Goal: Communication & Community: Connect with others

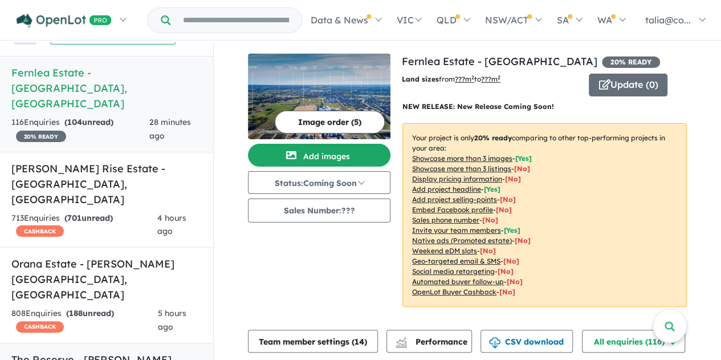
scroll to position [57, 0]
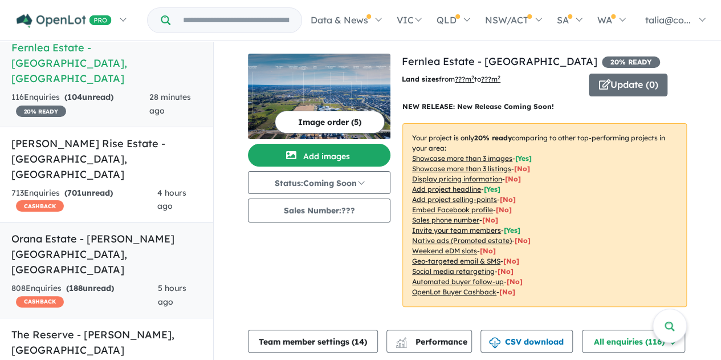
click at [64, 222] on link "Orana Estate - [PERSON_NAME][GEOGRAPHIC_DATA] , [GEOGRAPHIC_DATA] 808 Enquir ie…" at bounding box center [106, 270] width 213 height 96
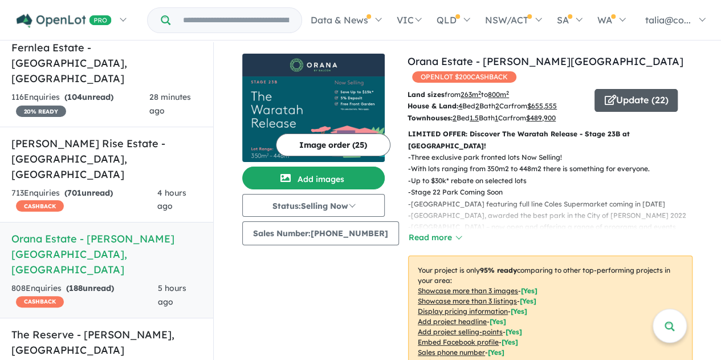
click at [607, 89] on button "Update ( 22 )" at bounding box center [635, 100] width 83 height 23
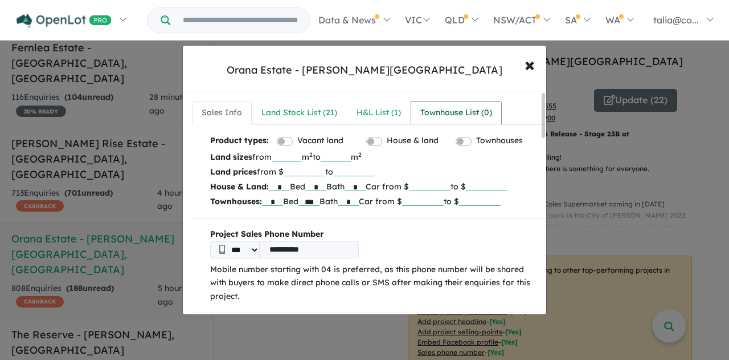
click at [456, 114] on div "Townhouse List ( 0 )" at bounding box center [457, 113] width 72 height 14
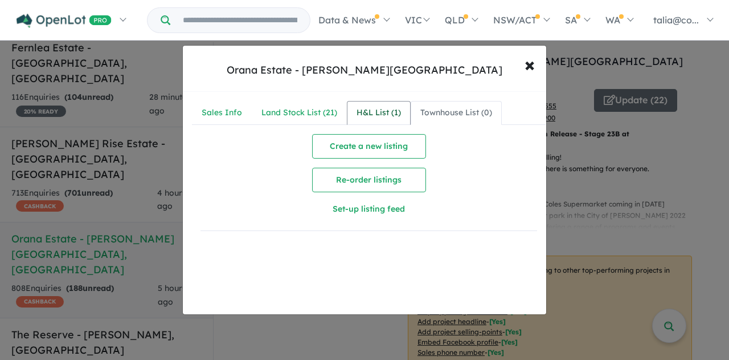
click at [349, 115] on link "H&L List ( 1 )" at bounding box center [379, 113] width 64 height 24
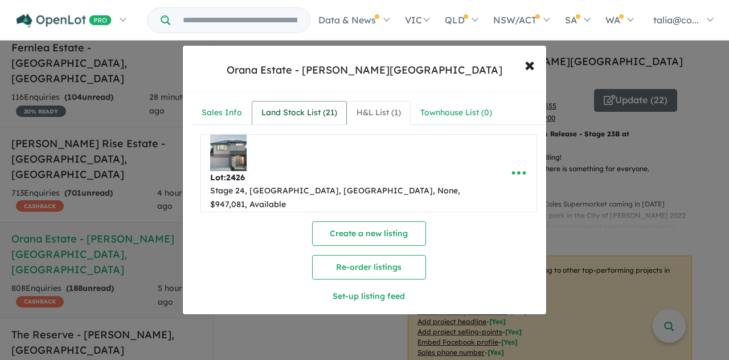
click at [292, 116] on div "Land Stock List ( 21 )" at bounding box center [300, 113] width 76 height 14
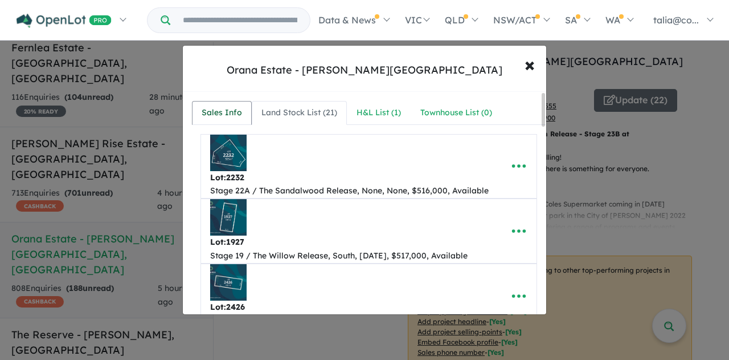
click at [235, 116] on div "Sales Info" at bounding box center [222, 113] width 40 height 14
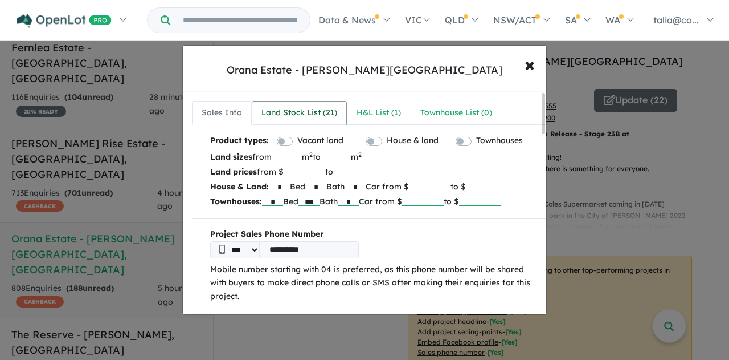
click at [315, 113] on div "Land Stock List ( 21 )" at bounding box center [300, 113] width 76 height 14
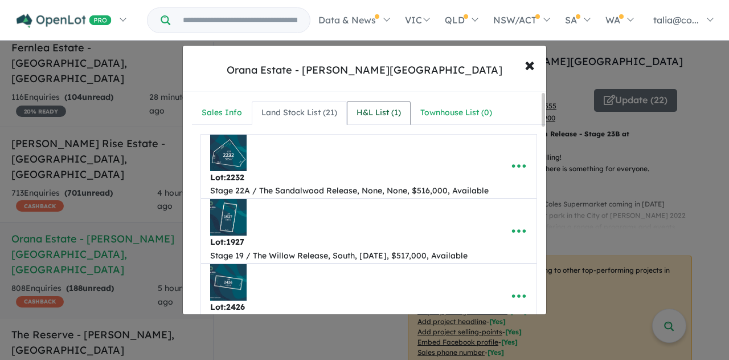
click at [394, 108] on div "H&L List ( 1 )" at bounding box center [379, 113] width 44 height 14
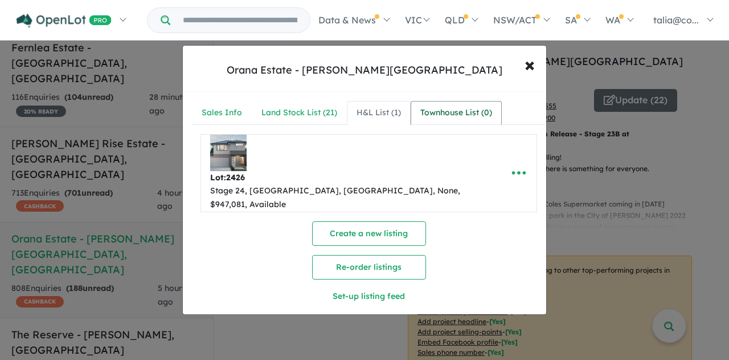
click at [451, 107] on div "Townhouse List ( 0 )" at bounding box center [457, 113] width 72 height 14
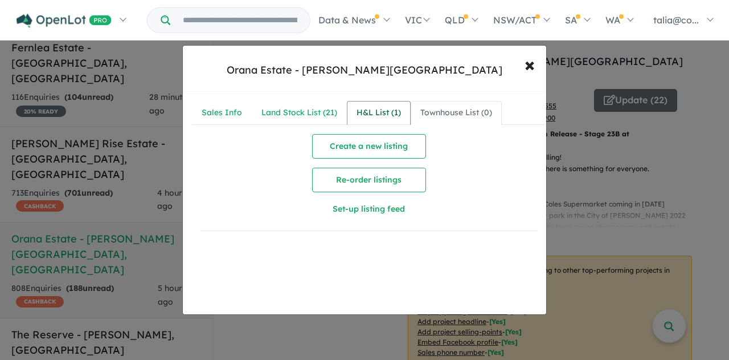
click at [358, 108] on div "H&L List ( 1 )" at bounding box center [379, 113] width 44 height 14
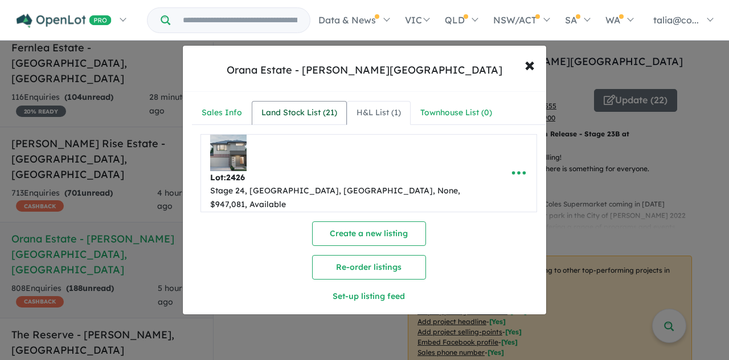
click at [271, 109] on div "Land Stock List ( 21 )" at bounding box center [300, 113] width 76 height 14
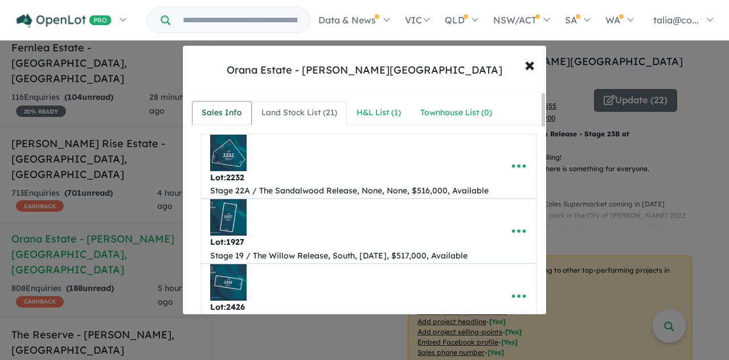
click at [235, 109] on div "Sales Info" at bounding box center [222, 113] width 40 height 14
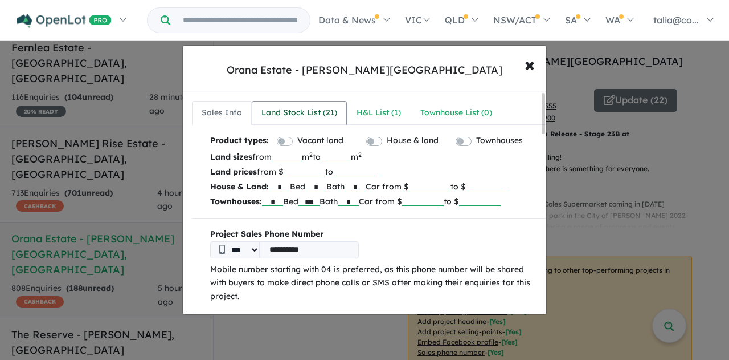
click at [294, 109] on div "Land Stock List ( 21 )" at bounding box center [300, 113] width 76 height 14
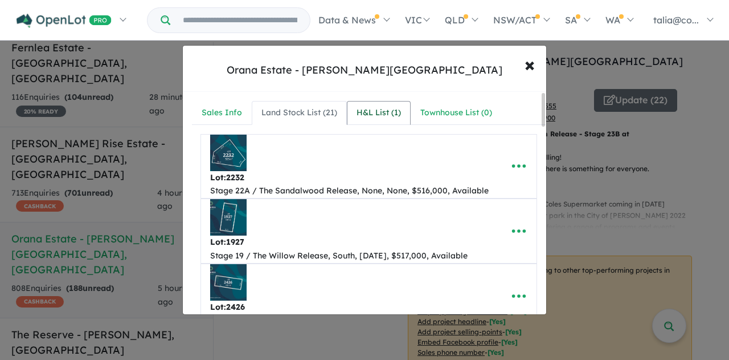
click at [395, 108] on div "H&L List ( 1 )" at bounding box center [379, 113] width 44 height 14
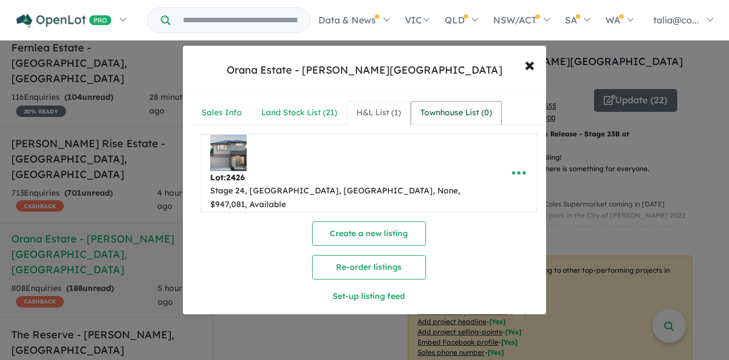
click at [466, 106] on div "Townhouse List ( 0 )" at bounding box center [457, 113] width 72 height 14
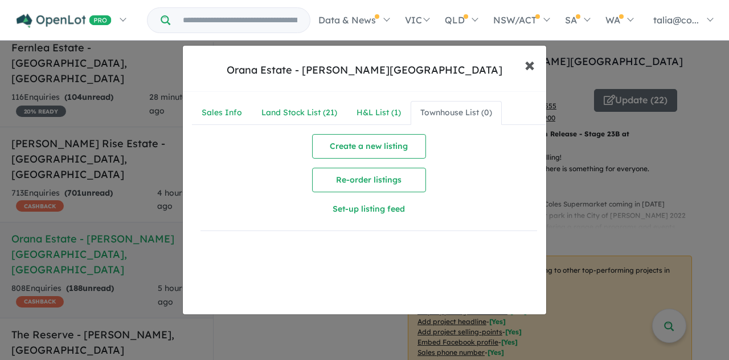
click at [533, 64] on span "×" at bounding box center [530, 64] width 10 height 25
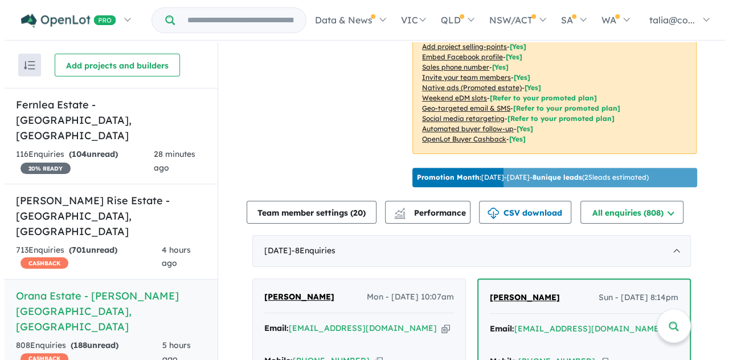
scroll to position [342, 0]
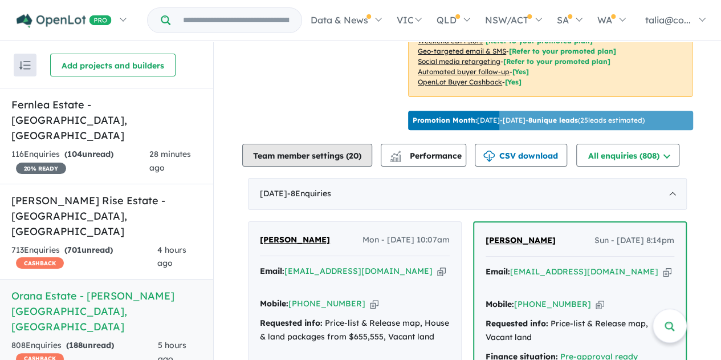
click at [325, 144] on button "Team member settings ( 20 )" at bounding box center [307, 155] width 130 height 23
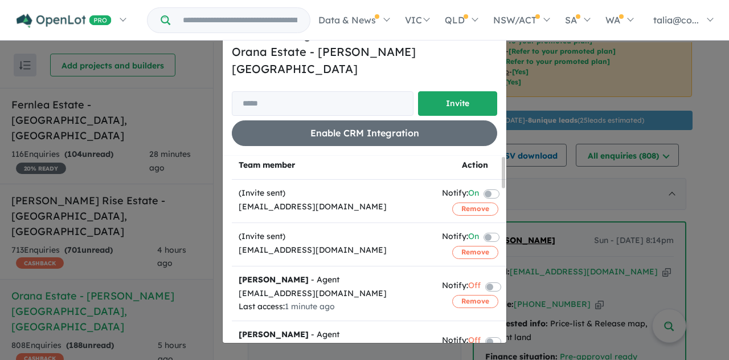
scroll to position [0, 0]
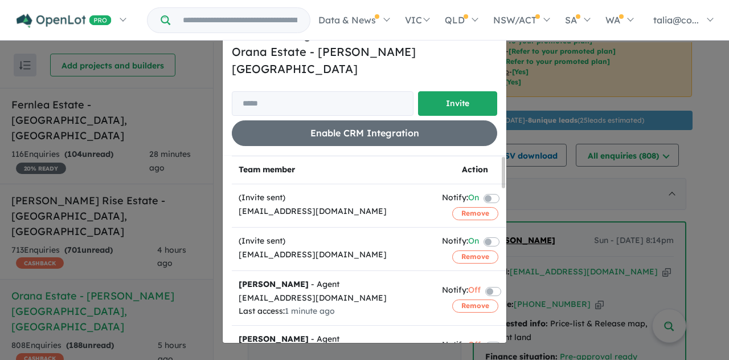
click at [296, 79] on div "Invite/manage team members for Orana Estate - [PERSON_NAME] North Invite Enable…" at bounding box center [365, 86] width 266 height 120
click at [297, 91] on input "email" at bounding box center [323, 103] width 182 height 25
paste input "**********"
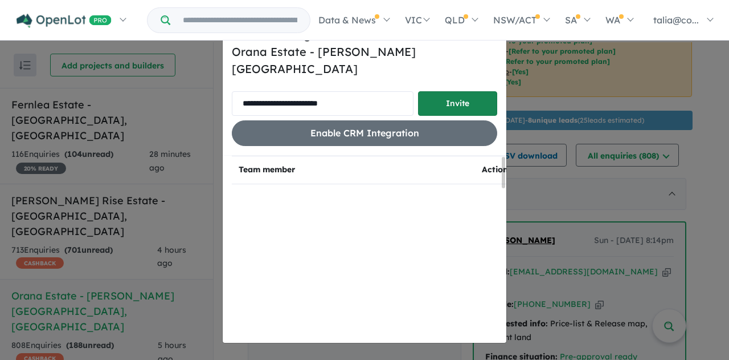
type input "**********"
click at [468, 97] on button "Invite" at bounding box center [457, 103] width 79 height 25
